Goal: Navigation & Orientation: Find specific page/section

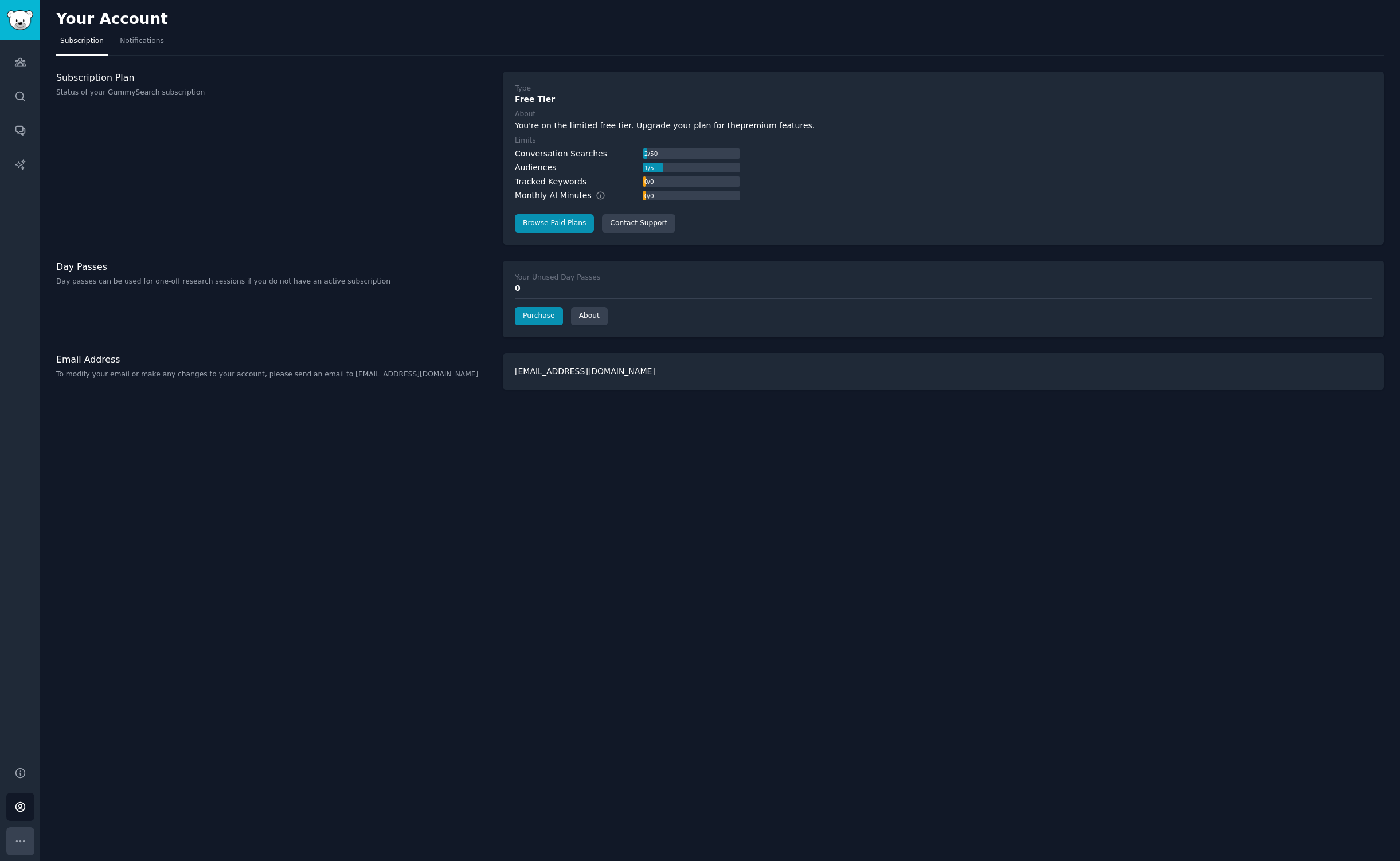
click at [23, 840] on icon "Sidebar" at bounding box center [20, 841] width 12 height 12
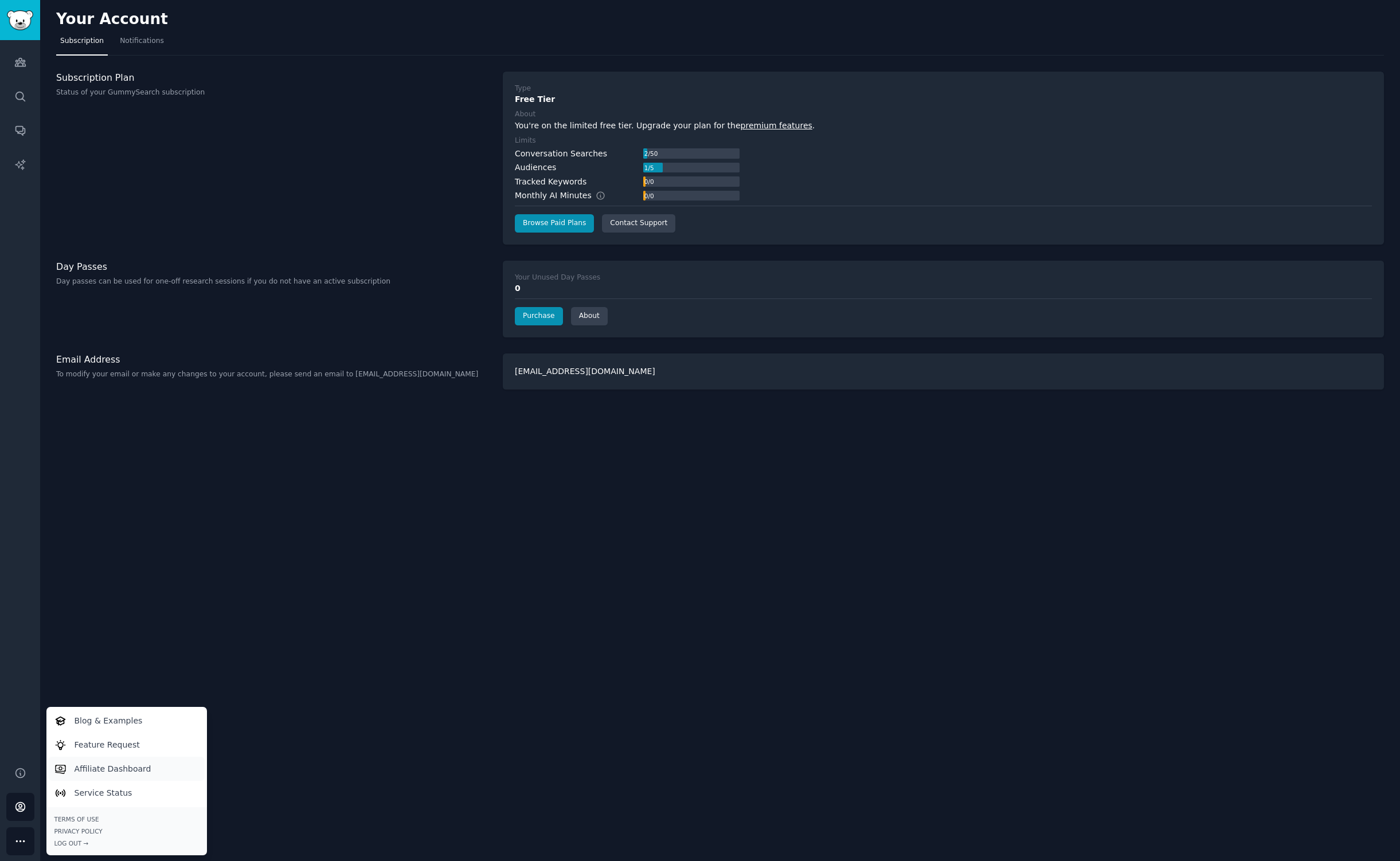
click at [103, 766] on p "Affiliate Dashboard" at bounding box center [112, 769] width 76 height 12
click at [18, 779] on link "Help" at bounding box center [20, 773] width 28 height 28
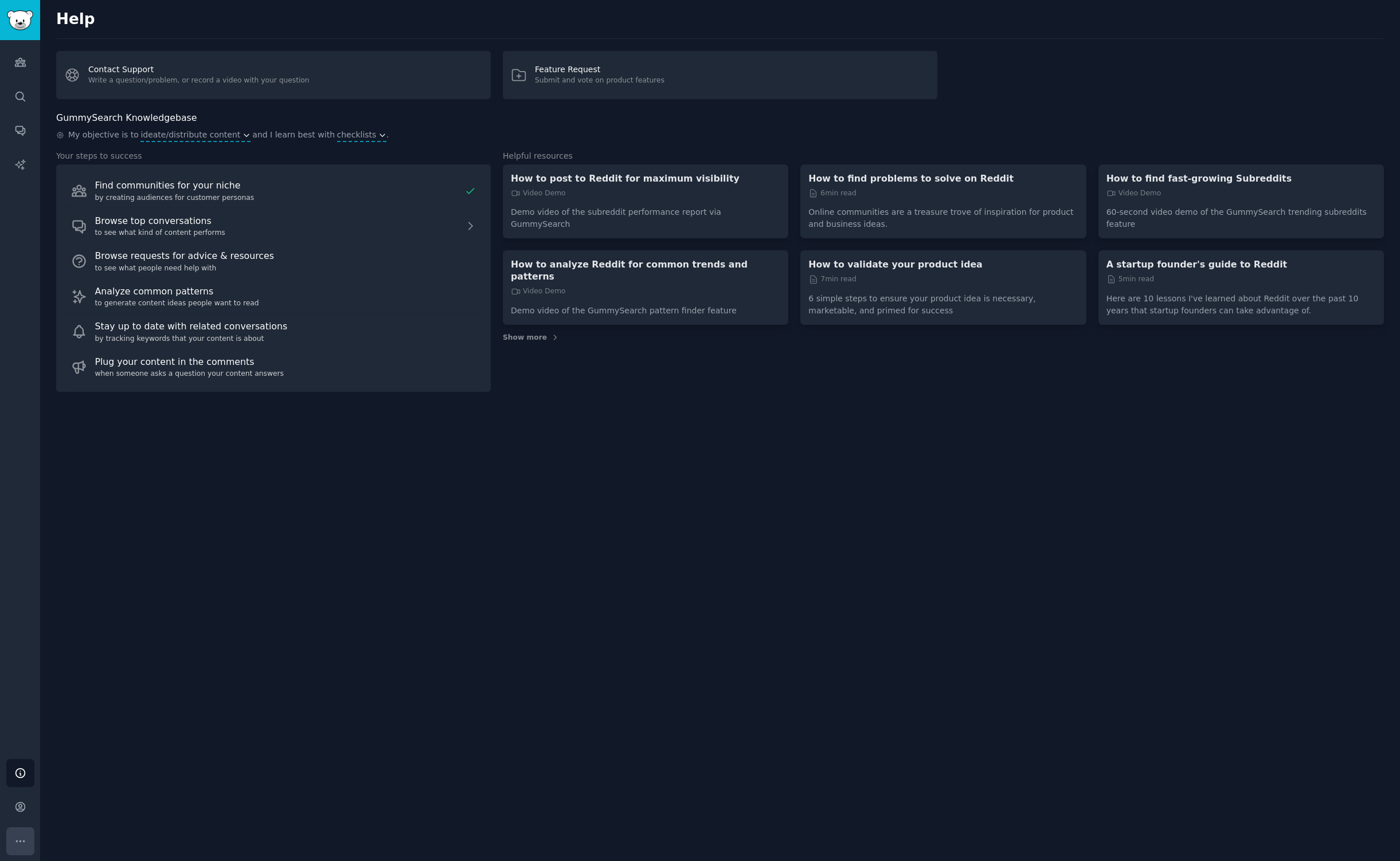
click at [22, 844] on icon "Sidebar" at bounding box center [20, 841] width 12 height 12
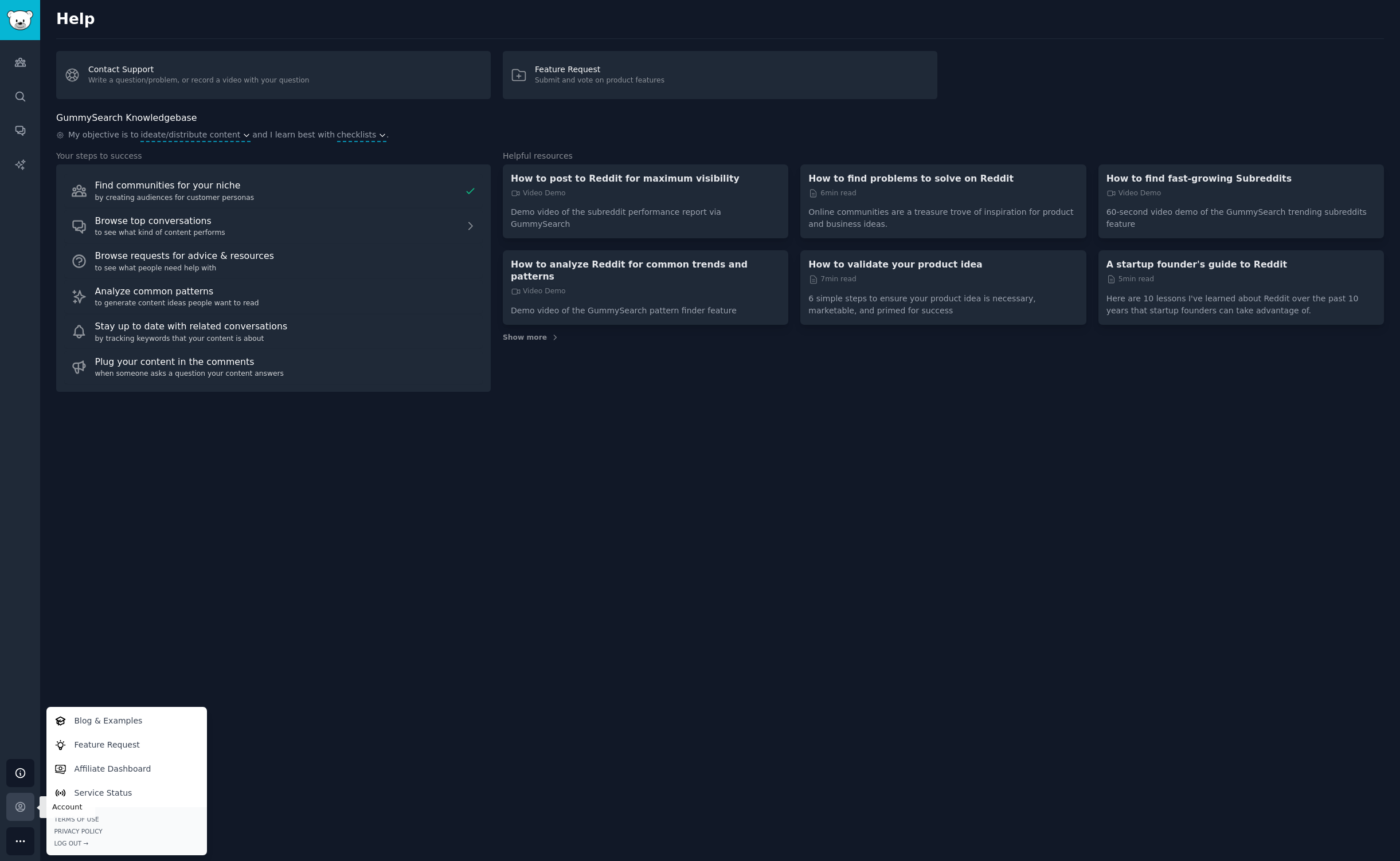
click at [20, 810] on icon "Sidebar" at bounding box center [20, 807] width 12 height 12
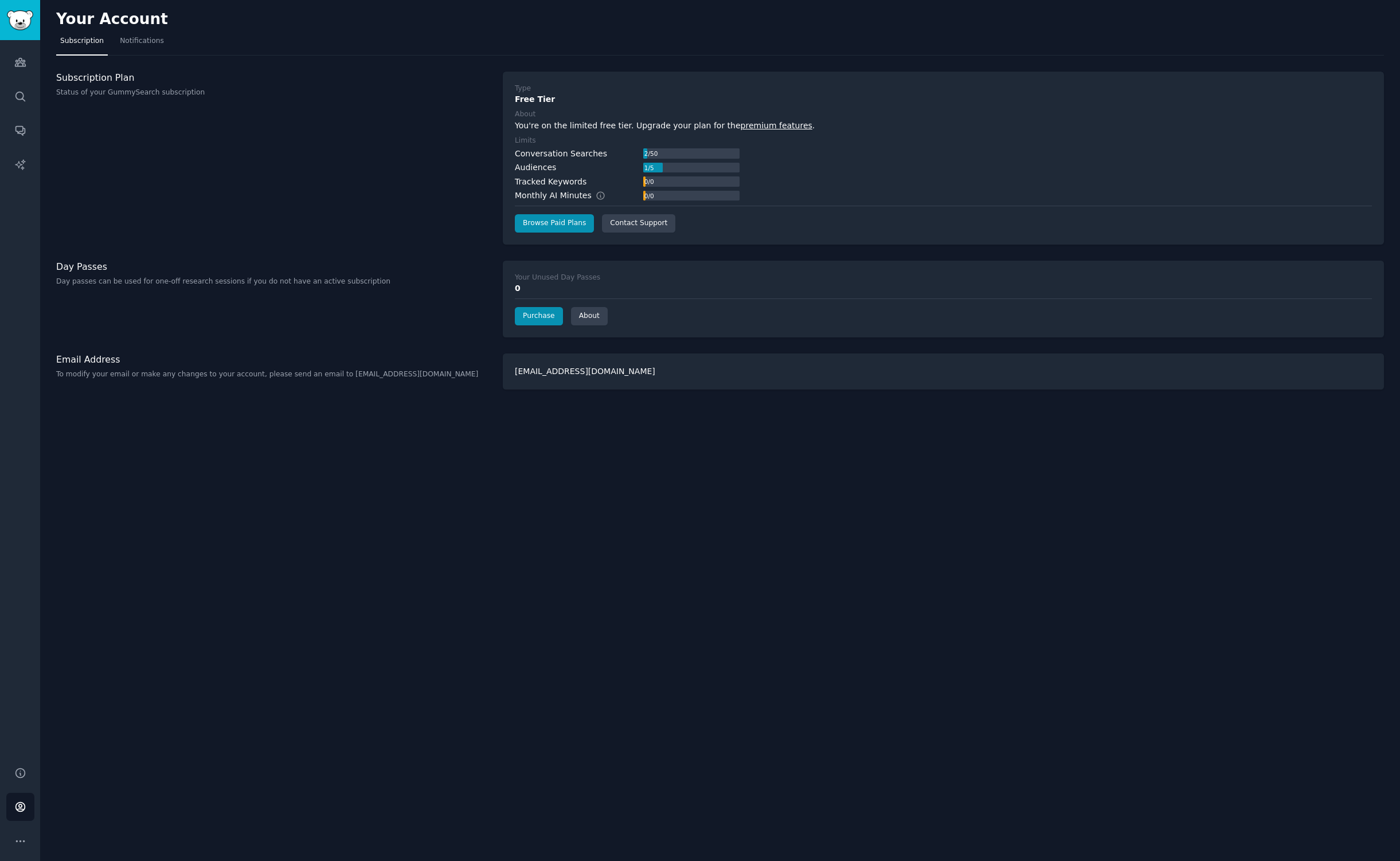
click at [24, 29] on img "Sidebar" at bounding box center [20, 20] width 26 height 20
